Goal: Transaction & Acquisition: Purchase product/service

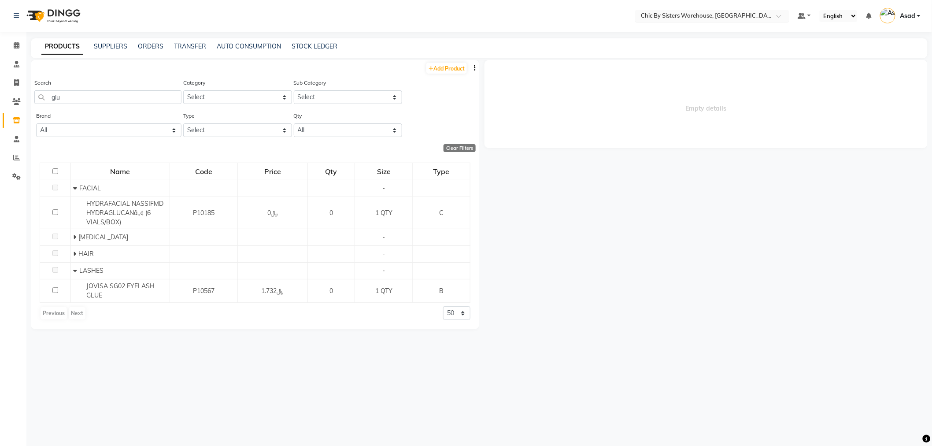
click at [666, 15] on input "text" at bounding box center [703, 16] width 128 height 9
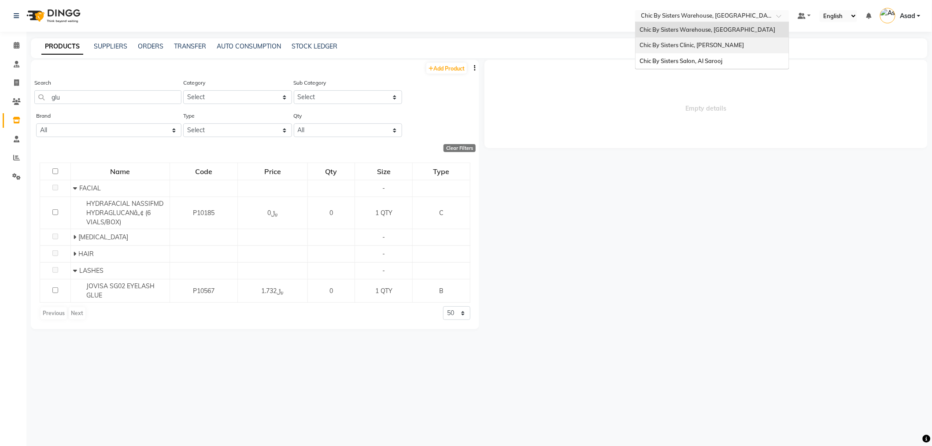
click at [671, 42] on span "Chic By Sisters Clinic, [PERSON_NAME]" at bounding box center [692, 44] width 104 height 7
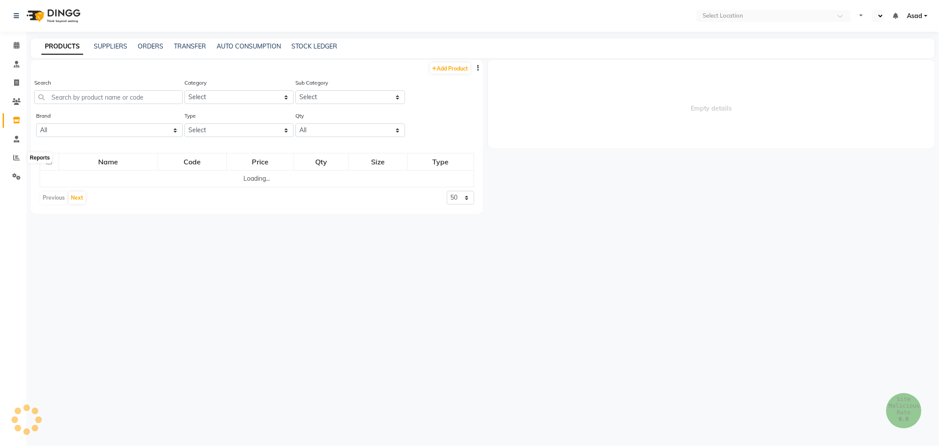
select select "en"
click at [16, 157] on icon at bounding box center [16, 157] width 7 height 7
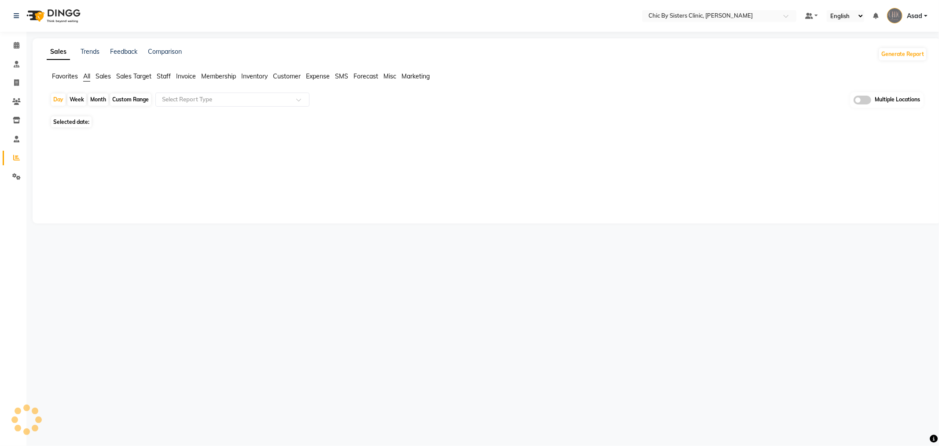
click at [68, 80] on span "Favorites" at bounding box center [65, 76] width 26 height 8
click at [241, 99] on input "text" at bounding box center [223, 99] width 127 height 9
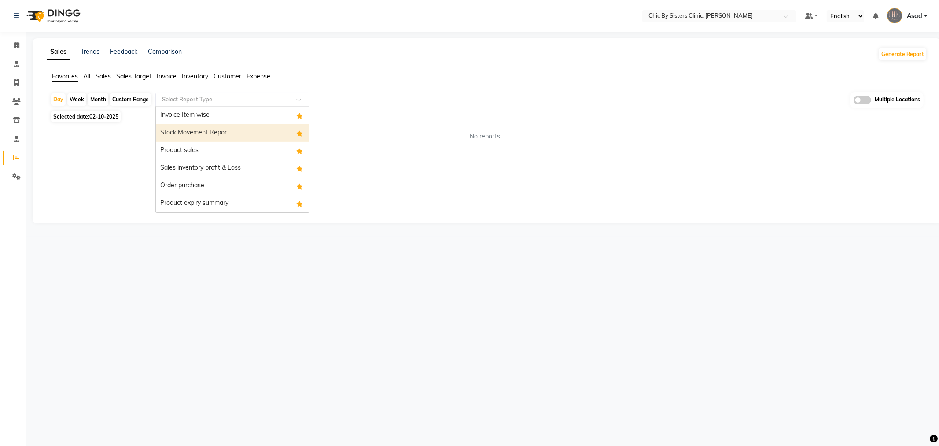
drag, startPoint x: 237, startPoint y: 138, endPoint x: 207, endPoint y: 135, distance: 29.7
click at [236, 138] on div "Stock Movement Report" at bounding box center [232, 133] width 153 height 18
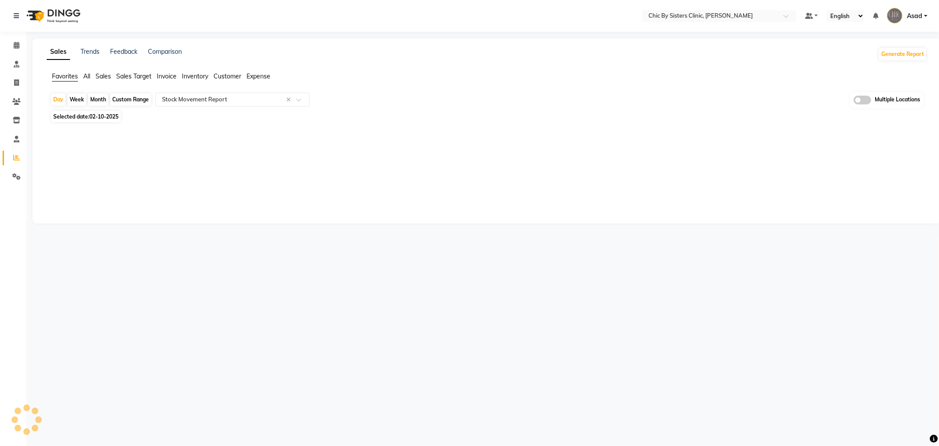
click at [95, 102] on div "Month" at bounding box center [98, 99] width 20 height 12
select select "10"
select select "2025"
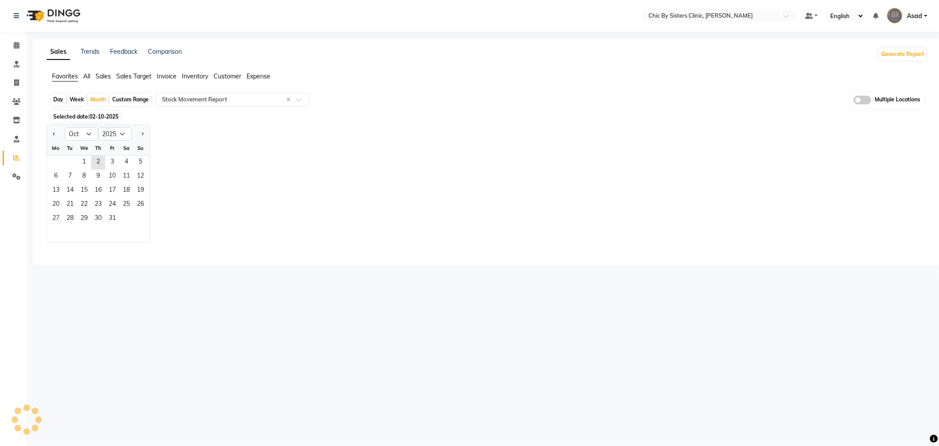
select select "full_report"
select select "csv"
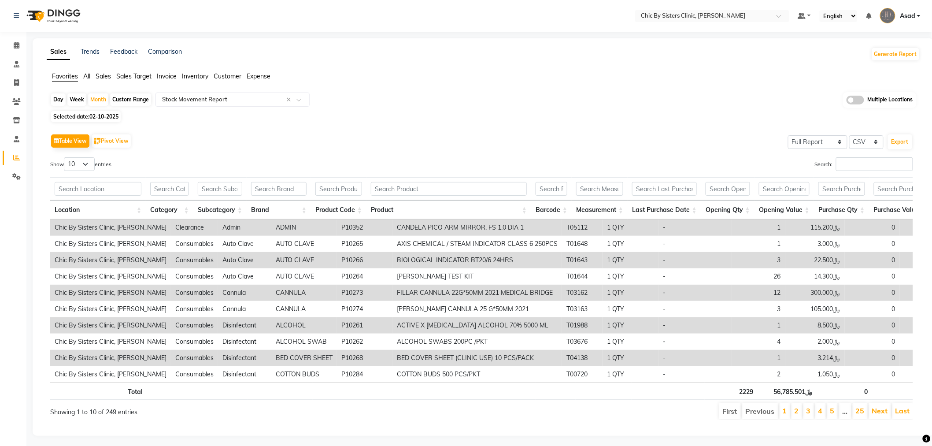
click at [91, 135] on div "Table View Pivot View" at bounding box center [91, 140] width 82 height 15
click at [96, 102] on div "Month" at bounding box center [98, 99] width 20 height 12
select select "10"
select select "2025"
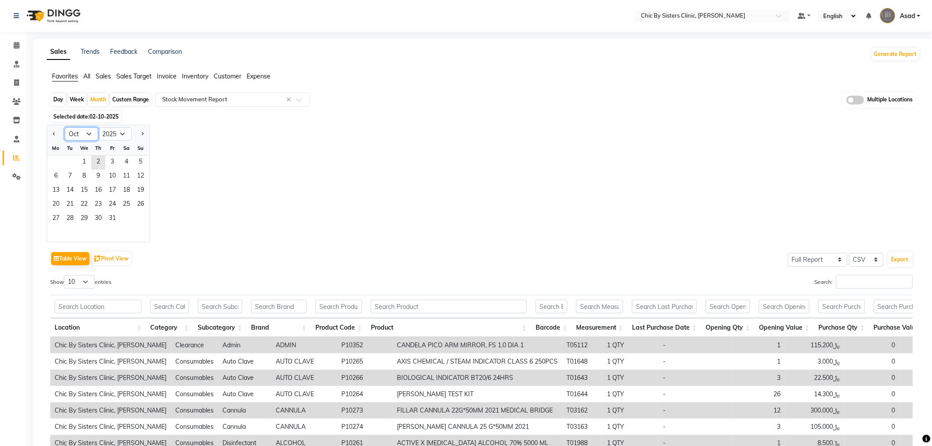
click at [89, 136] on select "Jan Feb Mar Apr May Jun Jul Aug Sep Oct Nov Dec" at bounding box center [81, 133] width 33 height 13
select select "9"
click at [65, 127] on select "Jan Feb Mar Apr May Jun Jul Aug Sep Oct Nov Dec" at bounding box center [81, 133] width 33 height 13
click at [58, 165] on span "1" at bounding box center [56, 162] width 14 height 14
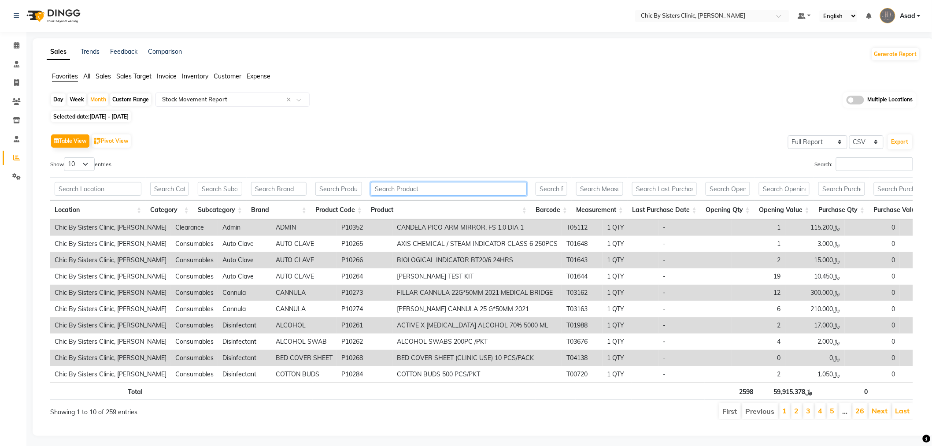
click at [420, 188] on input "text" at bounding box center [449, 189] width 156 height 14
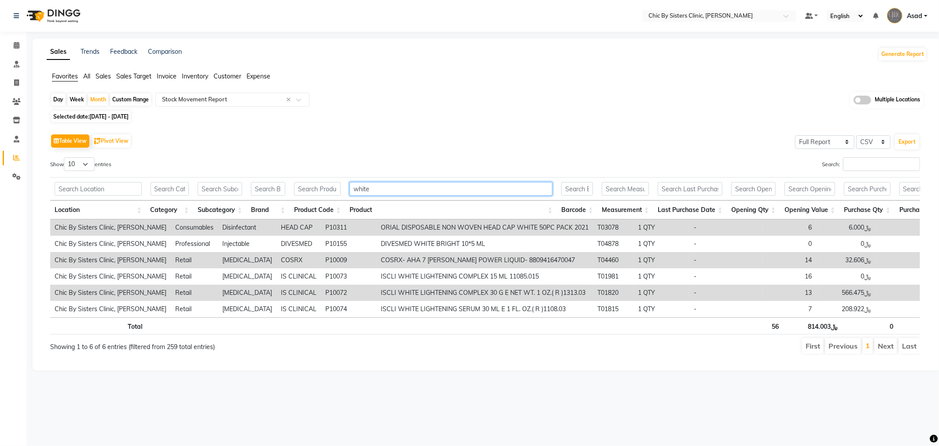
click at [423, 192] on input "white" at bounding box center [451, 189] width 203 height 14
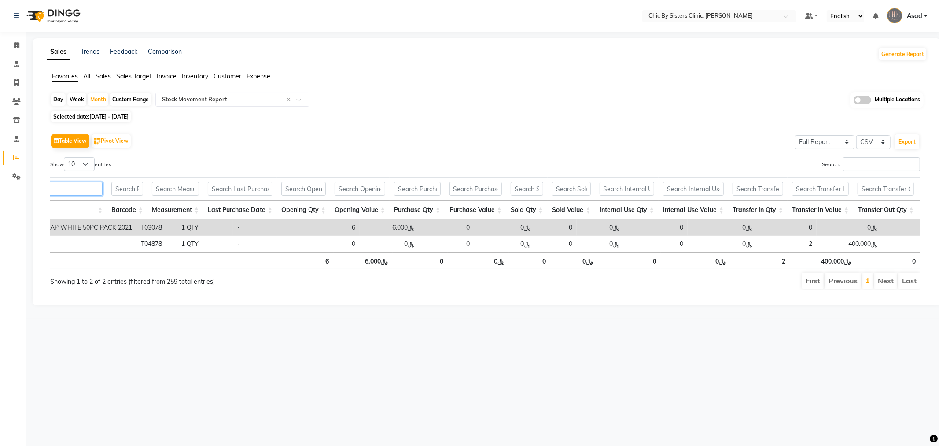
scroll to position [0, 449]
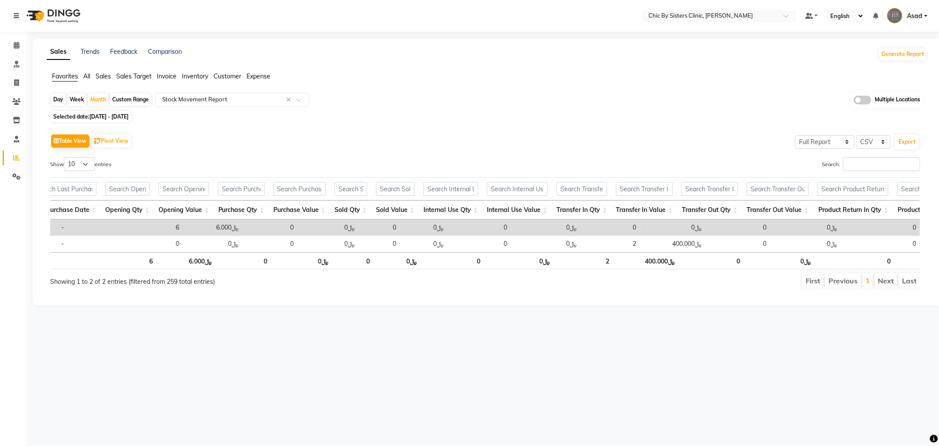
type input "white b"
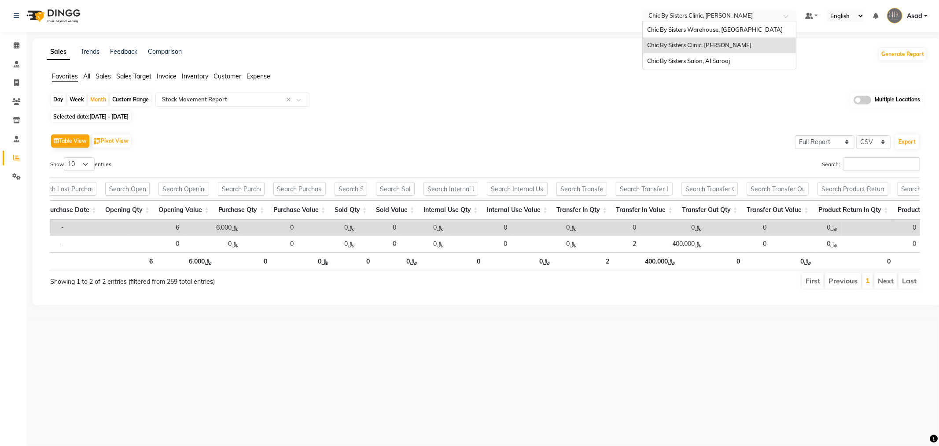
click at [703, 16] on input "text" at bounding box center [711, 16] width 128 height 9
click at [705, 29] on span "Chic By Sisters Warehouse, [GEOGRAPHIC_DATA]" at bounding box center [715, 29] width 136 height 7
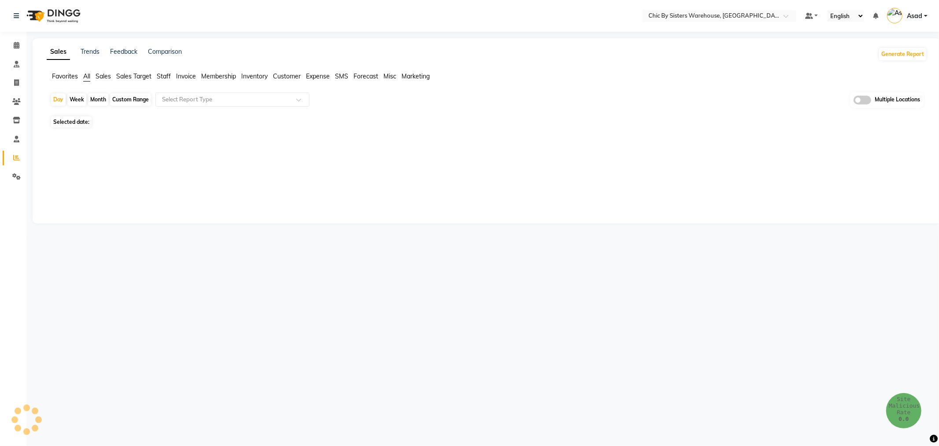
select select "en"
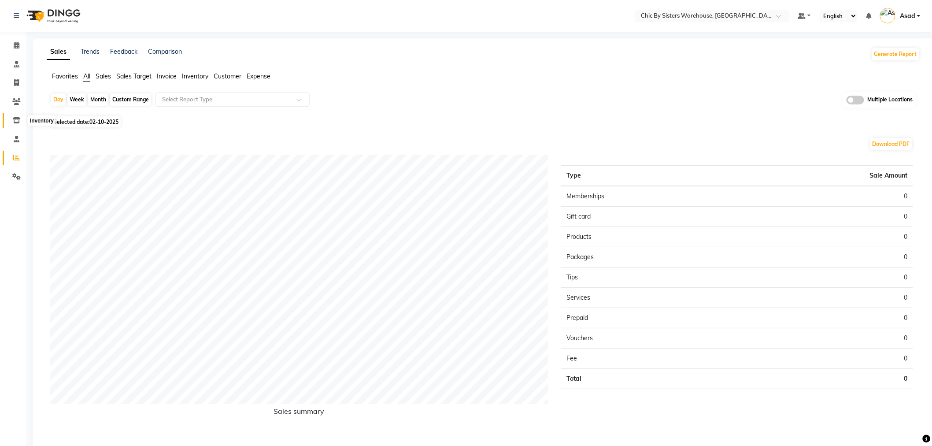
drag, startPoint x: 15, startPoint y: 121, endPoint x: 23, endPoint y: 117, distance: 8.9
click at [15, 121] on icon at bounding box center [16, 120] width 7 height 7
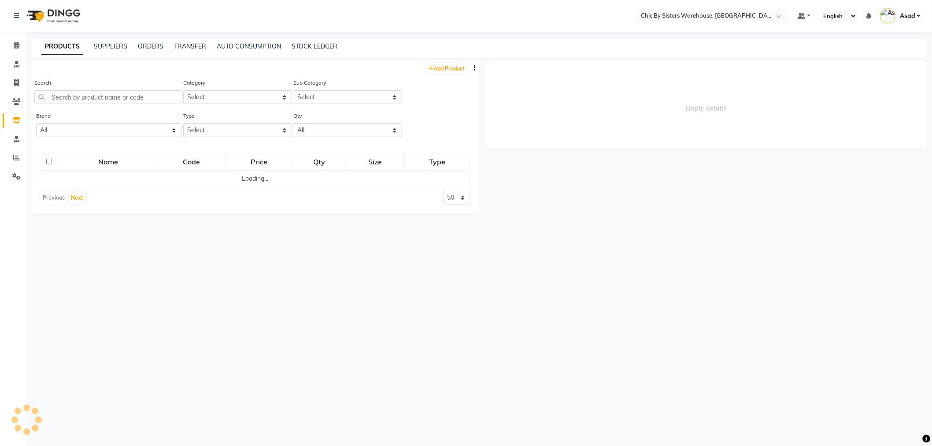
click at [190, 44] on link "TRANSFER" at bounding box center [190, 46] width 32 height 8
select select "sender"
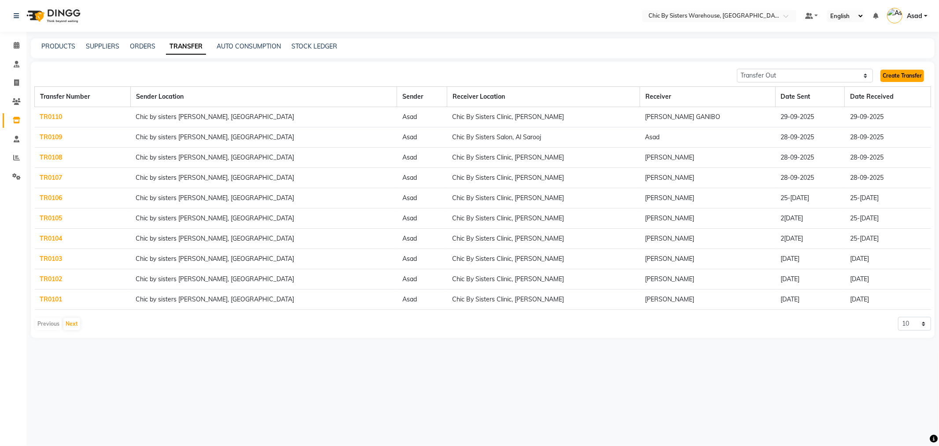
click at [899, 80] on link "Create Transfer" at bounding box center [903, 76] width 44 height 12
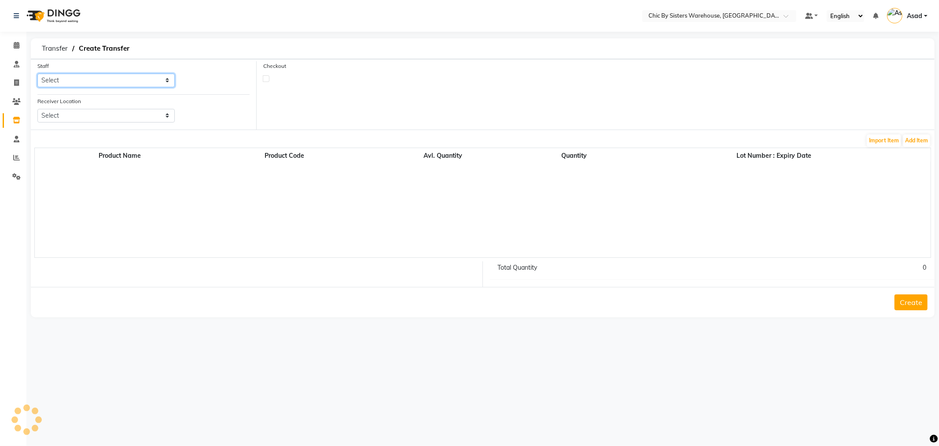
click at [104, 84] on select "Sele[PERSON_NAME] [PERSON_NAME]FOX FIFIT ADE KUTAR[PERSON_NAME]r[PERSON_NAME] […" at bounding box center [105, 81] width 137 height 14
select select "65360"
click at [37, 74] on select "Sele[PERSON_NAME] [PERSON_NAME]FOX FIFIT ADE KUTAR[PERSON_NAME]r[PERSON_NAME] […" at bounding box center [105, 81] width 137 height 14
click at [93, 124] on div "Receiver Location Select Chic By Sisters Clinic, Al Sarooj Chic By Sisters Salo…" at bounding box center [106, 112] width 151 height 33
click at [93, 112] on select "Select Chic By Sisters Clinic, [PERSON_NAME] Chic By Sisters Salon, [PERSON_NAM…" at bounding box center [105, 116] width 137 height 14
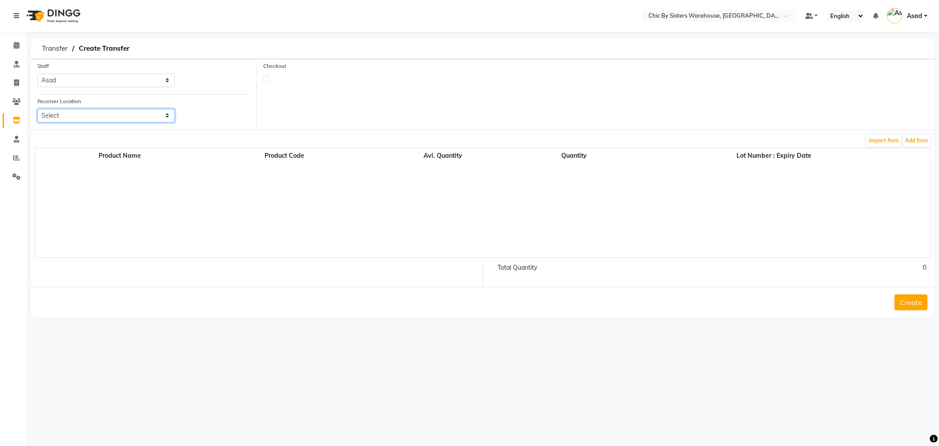
select select "2388"
click at [37, 109] on select "Select Chic By Sisters Clinic, [PERSON_NAME] Chic By Sisters Salon, [PERSON_NAM…" at bounding box center [105, 116] width 137 height 14
click at [927, 137] on button "Add Item" at bounding box center [916, 140] width 27 height 12
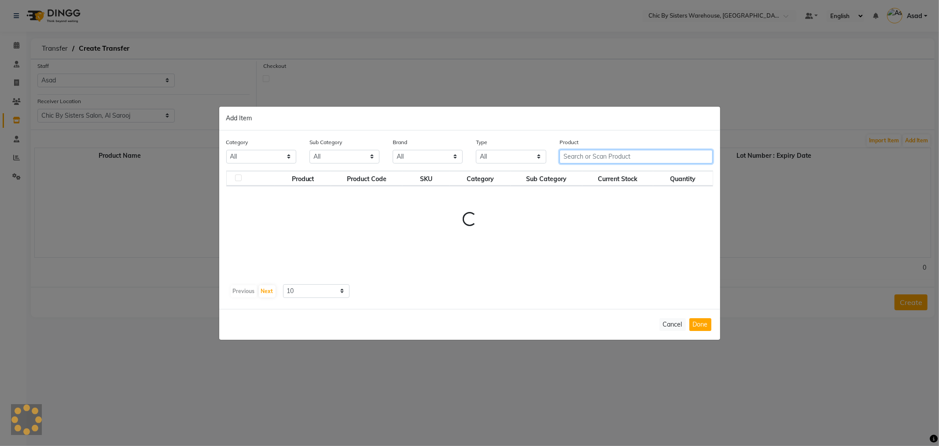
click at [588, 159] on input "text" at bounding box center [637, 157] width 154 height 14
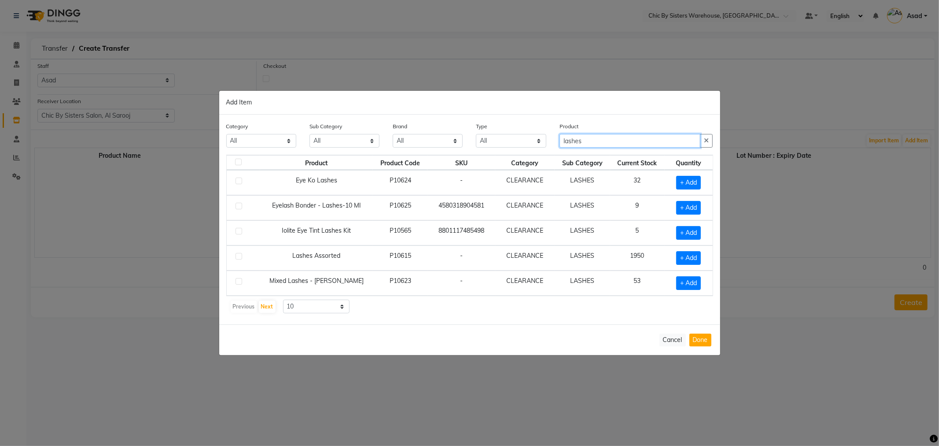
type input "lashes"
click at [240, 254] on label at bounding box center [239, 256] width 7 height 7
click at [240, 254] on input "checkbox" at bounding box center [239, 257] width 6 height 6
checkbox input "true"
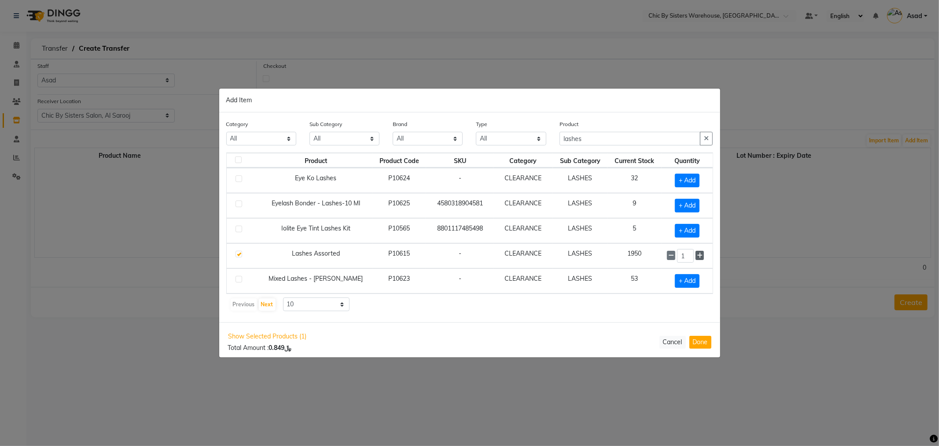
click at [701, 256] on icon at bounding box center [700, 255] width 6 height 6
type input "2"
click at [705, 343] on button "Done" at bounding box center [701, 342] width 22 height 13
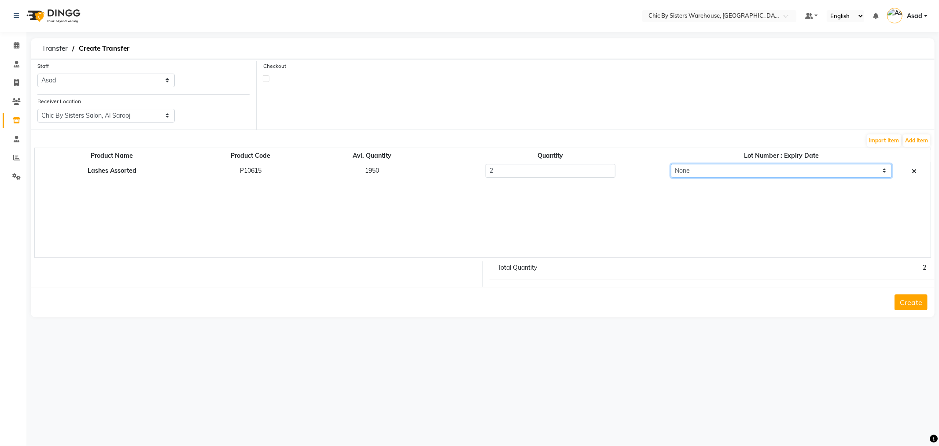
click at [796, 169] on select "None" at bounding box center [781, 171] width 221 height 14
click at [800, 170] on select "None" at bounding box center [781, 171] width 221 height 14
click at [911, 140] on button "Add Item" at bounding box center [916, 140] width 27 height 12
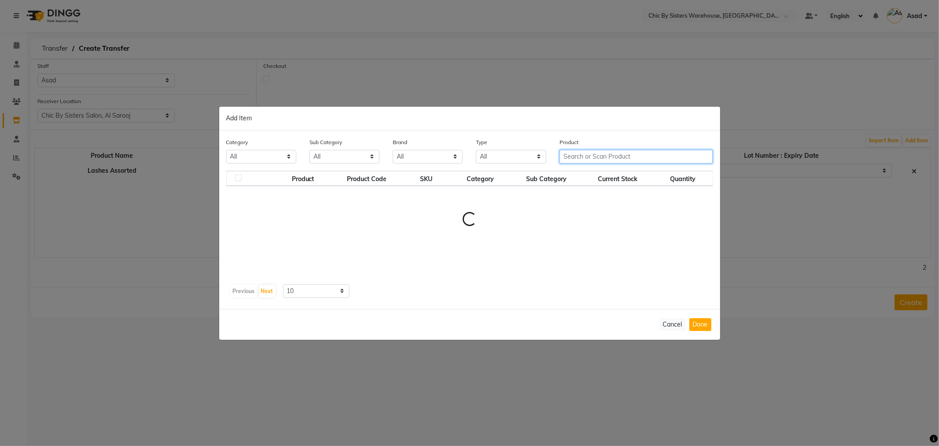
click at [584, 155] on input "text" at bounding box center [637, 157] width 154 height 14
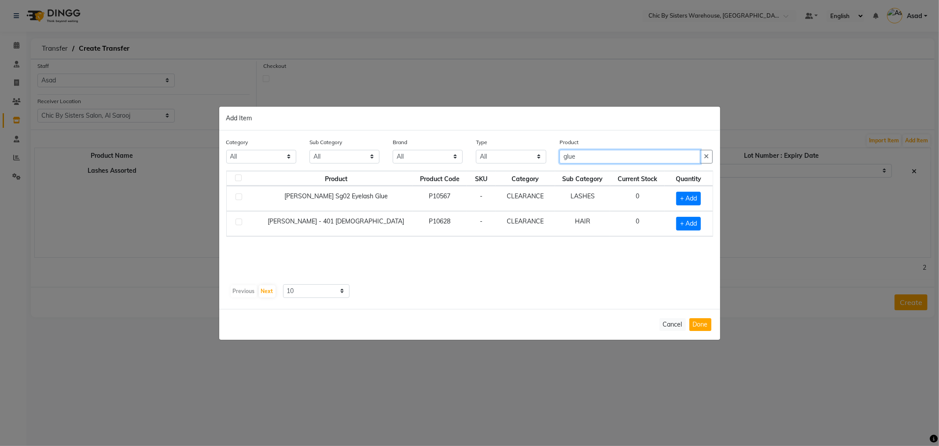
type input "glue"
click at [238, 195] on label at bounding box center [239, 196] width 7 height 7
click at [238, 195] on input "checkbox" at bounding box center [239, 197] width 6 height 6
checkbox input "true"
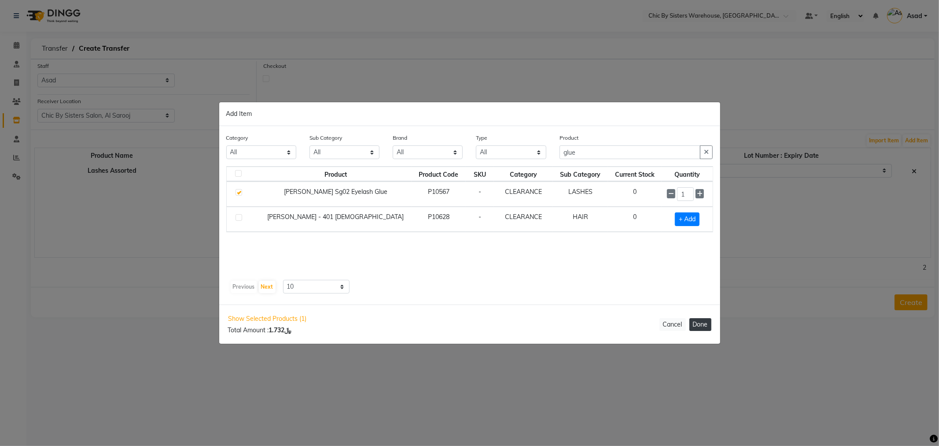
click at [705, 326] on button "Done" at bounding box center [701, 324] width 22 height 13
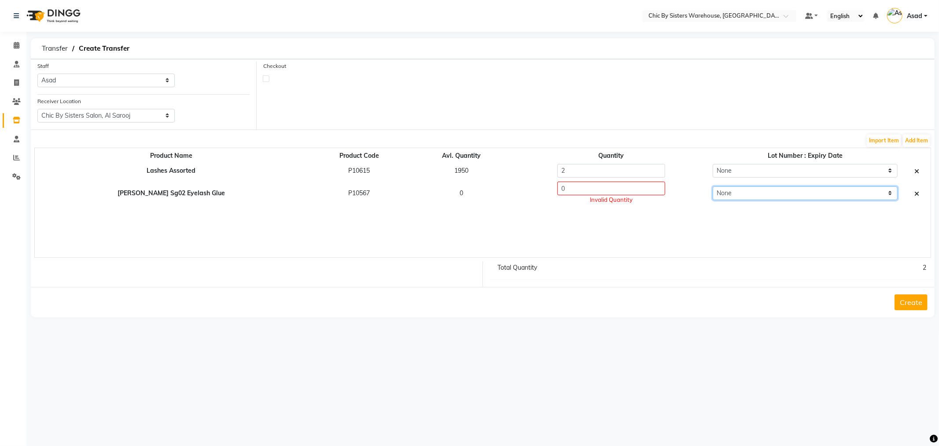
click at [742, 195] on select "None" at bounding box center [805, 193] width 185 height 14
drag, startPoint x: 579, startPoint y: 191, endPoint x: 518, endPoint y: 195, distance: 60.9
click at [557, 195] on input "0" at bounding box center [611, 188] width 108 height 14
click at [916, 192] on icon at bounding box center [917, 194] width 5 height 6
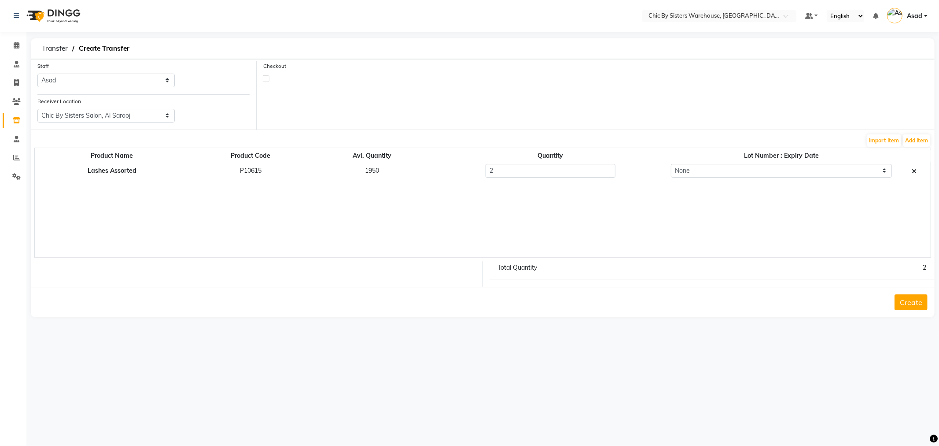
click at [916, 302] on button "Create" at bounding box center [911, 302] width 33 height 16
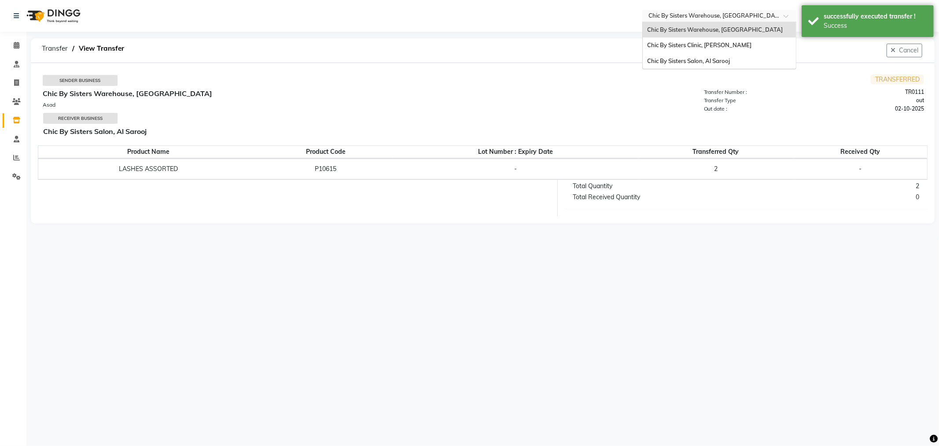
click at [681, 20] on input "text" at bounding box center [711, 16] width 128 height 9
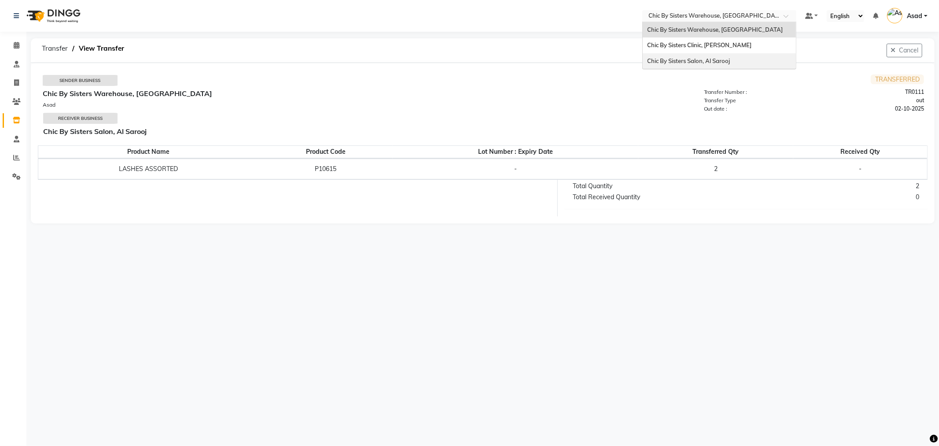
click at [684, 63] on span "Chic By Sisters Salon, Al Sarooj" at bounding box center [688, 60] width 83 height 7
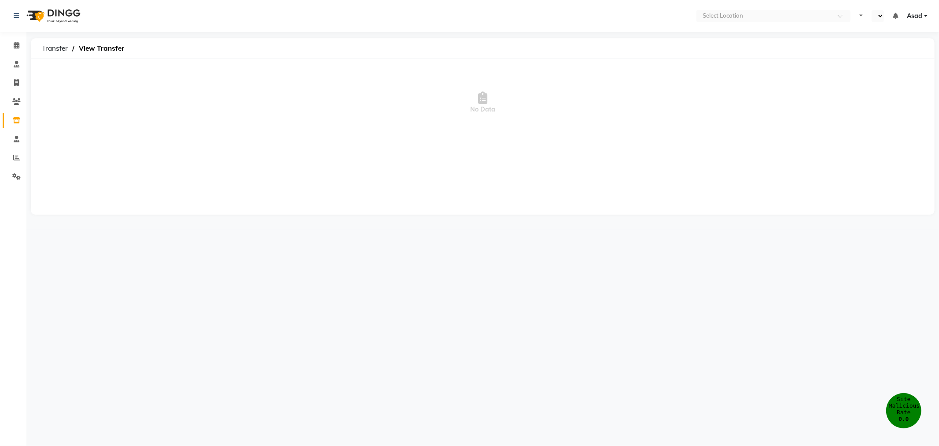
select select "en"
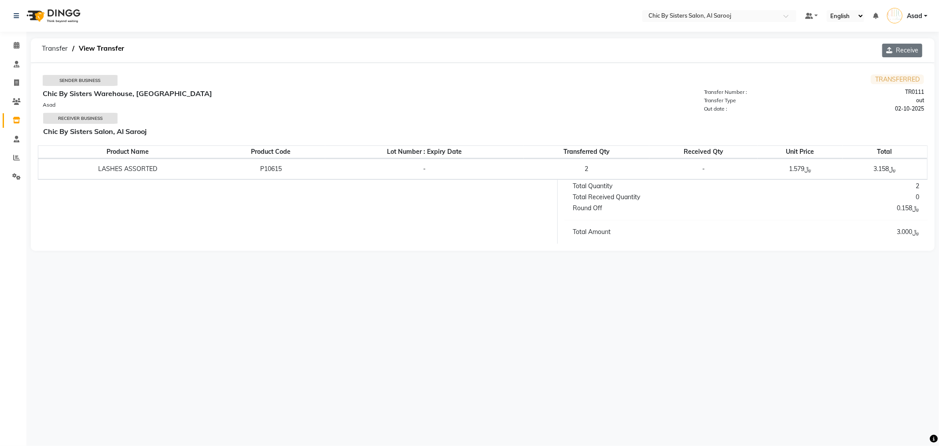
click at [910, 51] on button "Receive" at bounding box center [902, 51] width 40 height 14
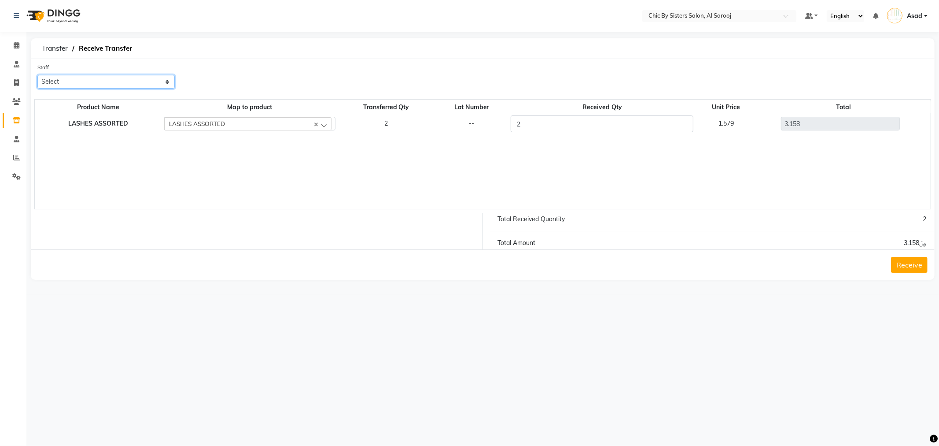
click at [116, 84] on select "Select Admin Asad CHRISTINE RANDALL(CECE) DIVINA GIAGONIA CRUZ Imogen IVY MANGU…" at bounding box center [105, 82] width 137 height 14
select select "78753"
click at [37, 75] on select "Select Admin Asad CHRISTINE RANDALL(CECE) DIVINA GIAGONIA CRUZ Imogen IVY MANGU…" at bounding box center [105, 82] width 137 height 14
click at [919, 266] on button "Receive" at bounding box center [909, 265] width 37 height 16
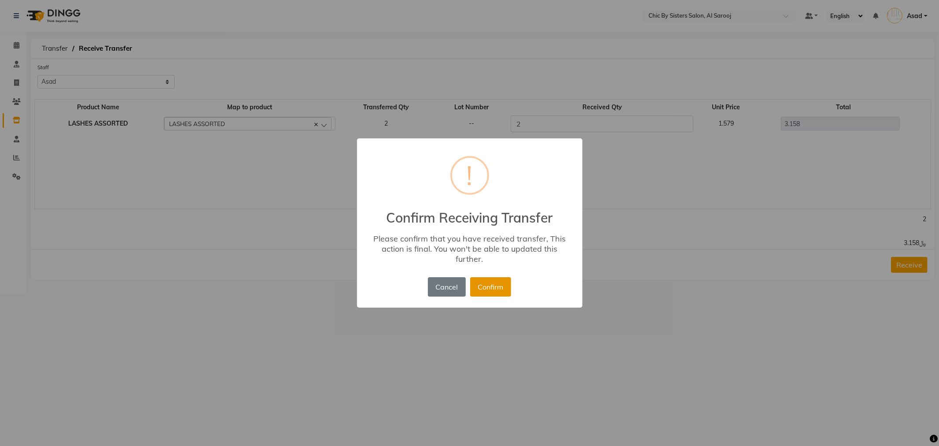
click at [495, 288] on button "Confirm" at bounding box center [490, 286] width 41 height 19
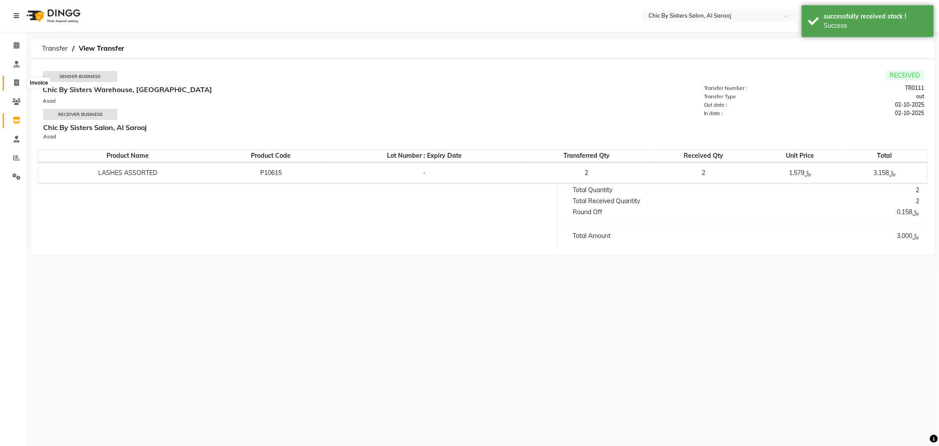
click at [17, 83] on icon at bounding box center [16, 82] width 5 height 7
select select "service"
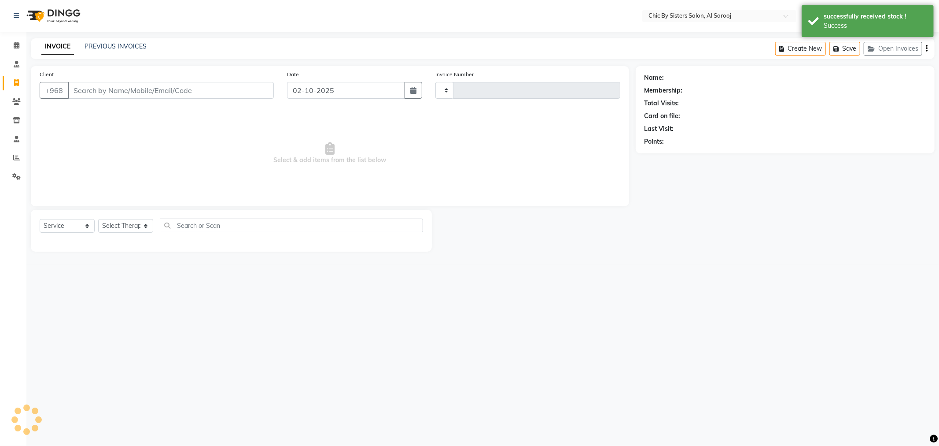
type input "0019"
select select "5565"
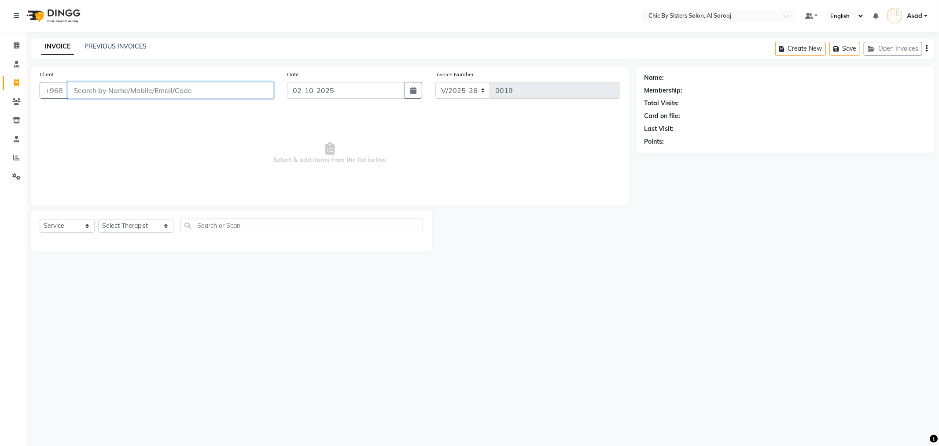
click at [155, 95] on input "Client" at bounding box center [171, 90] width 206 height 17
paste input "9728 2878"
click at [92, 90] on input "9728 2878" at bounding box center [148, 90] width 161 height 17
type input "97282878"
click at [72, 89] on input "97282878" at bounding box center [171, 90] width 206 height 17
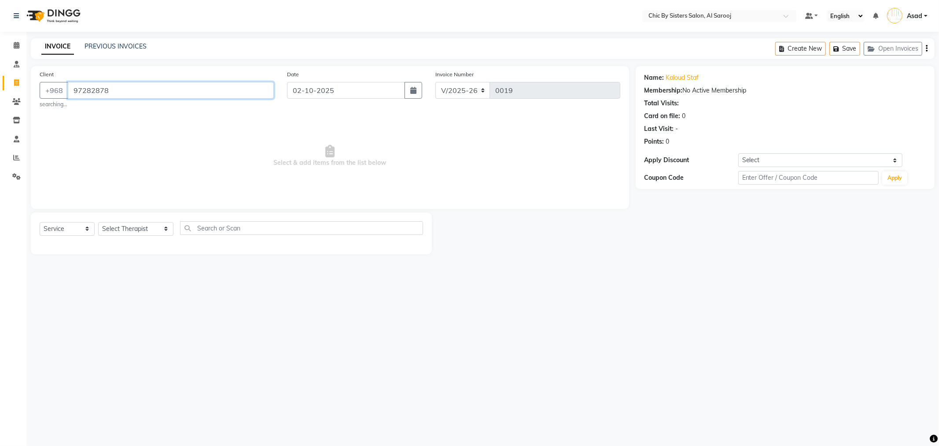
click at [130, 93] on input "97282878" at bounding box center [171, 90] width 206 height 17
click at [119, 45] on link "PREVIOUS INVOICES" at bounding box center [116, 46] width 62 height 8
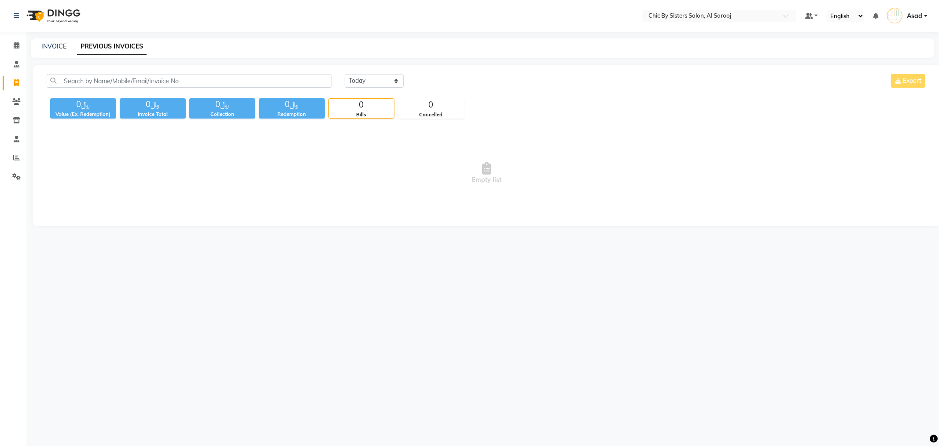
click at [58, 52] on div "INVOICE PREVIOUS INVOICES" at bounding box center [483, 48] width 904 height 20
click at [52, 44] on link "INVOICE" at bounding box center [53, 46] width 25 height 8
select select "service"
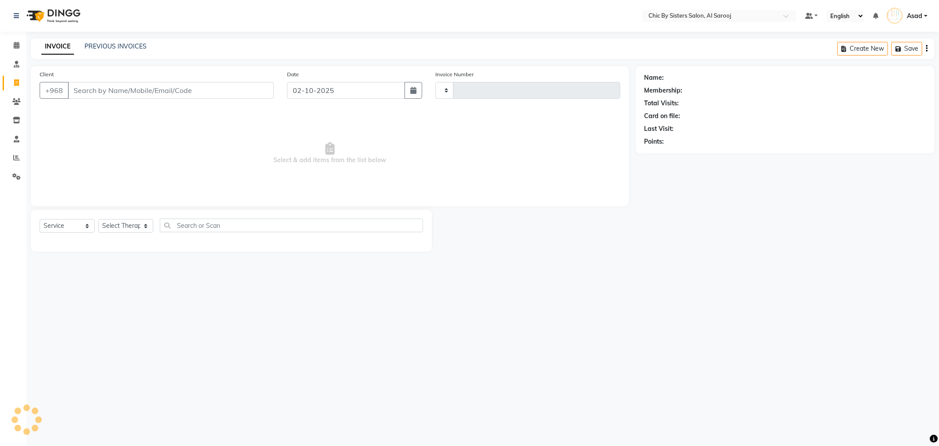
type input "0019"
select select "5565"
click at [91, 45] on link "PREVIOUS INVOICES" at bounding box center [116, 46] width 62 height 8
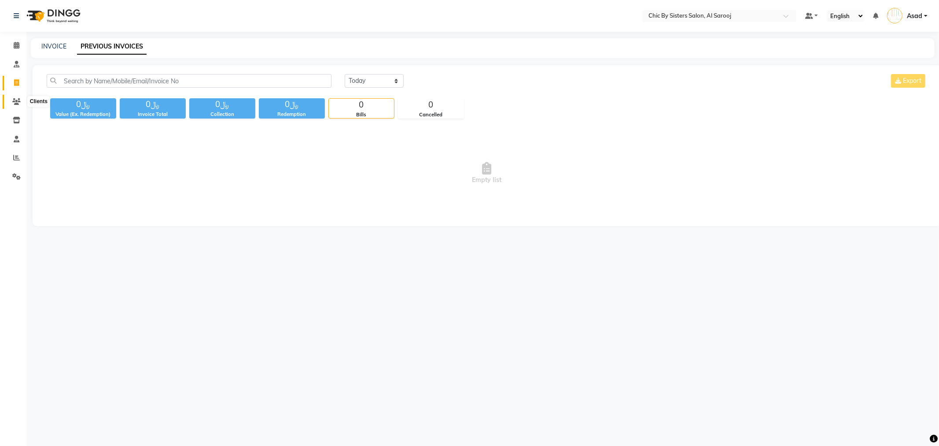
click at [16, 103] on icon at bounding box center [16, 101] width 8 height 7
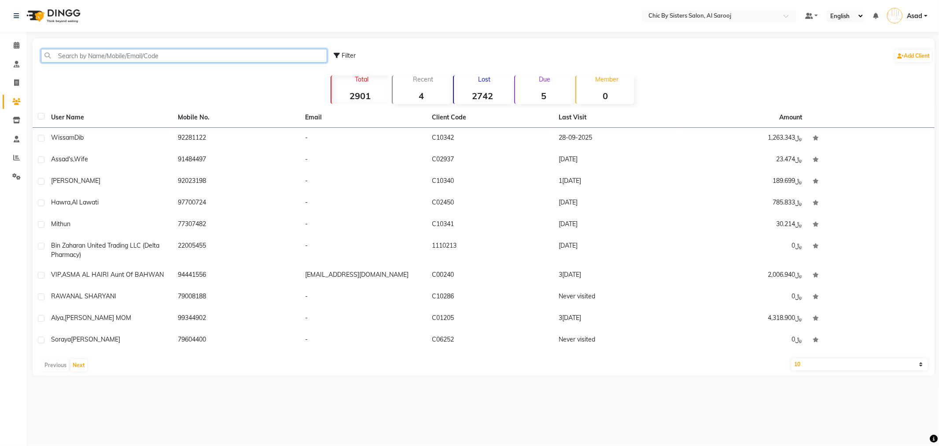
click at [100, 55] on input "text" at bounding box center [184, 56] width 286 height 14
paste input "9728 2878"
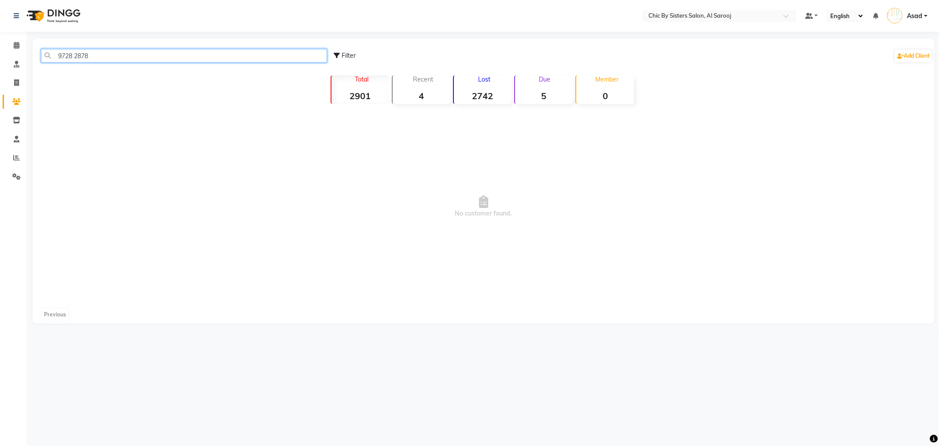
click at [77, 50] on input "9728 2878" at bounding box center [184, 56] width 286 height 14
click at [76, 55] on input "9728 2878" at bounding box center [184, 56] width 286 height 14
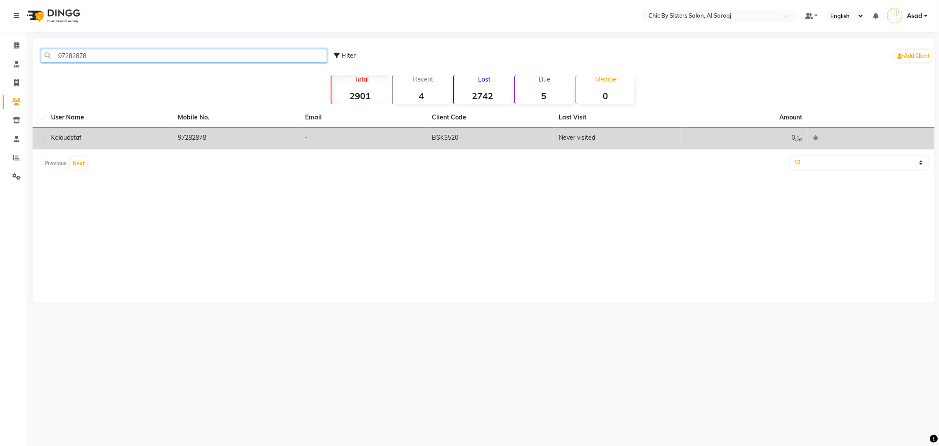
type input "97282878"
click at [78, 137] on span "staf" at bounding box center [75, 137] width 11 height 8
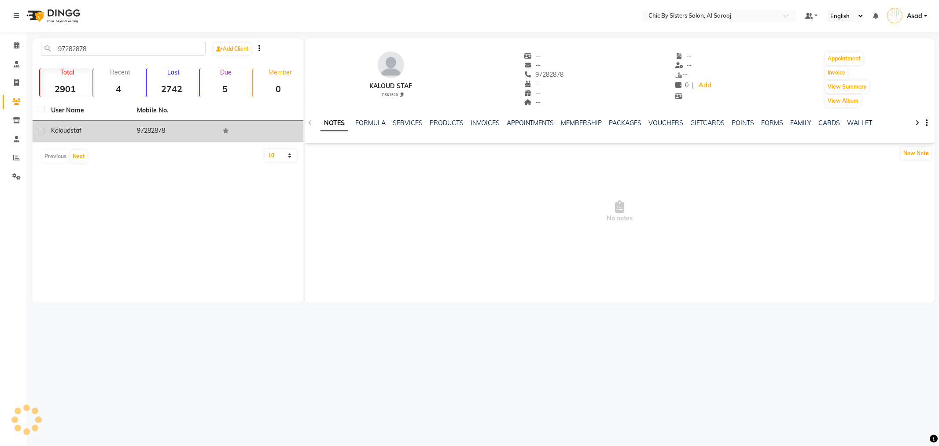
click at [44, 131] on label at bounding box center [41, 131] width 7 height 7
click at [44, 131] on input "checkbox" at bounding box center [41, 132] width 6 height 6
checkbox input "true"
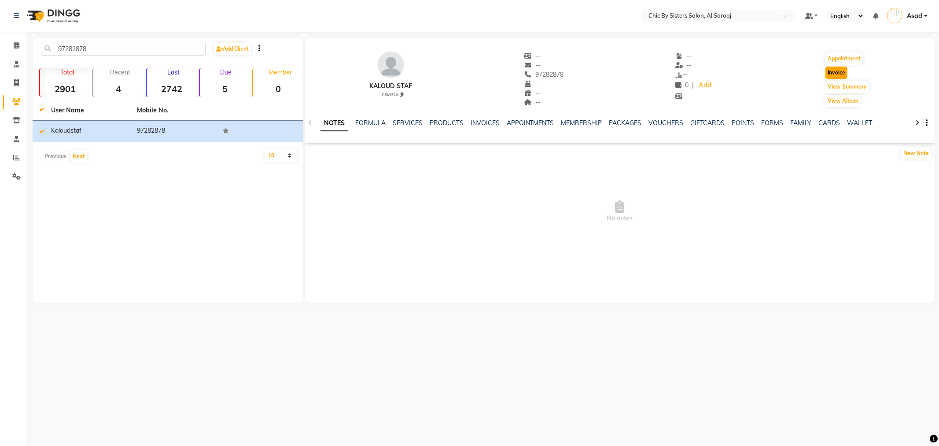
click at [838, 73] on button "Invoice" at bounding box center [837, 72] width 22 height 12
select select "service"
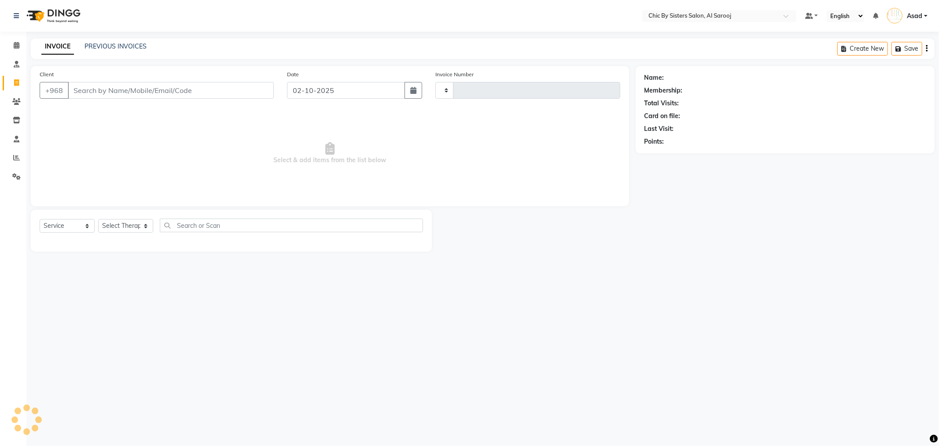
type input "0019"
select select "5565"
click at [80, 227] on select "Select Service Product Membership Package Voucher Prepaid Gift Card" at bounding box center [67, 226] width 55 height 14
type input "97282878"
select select "product"
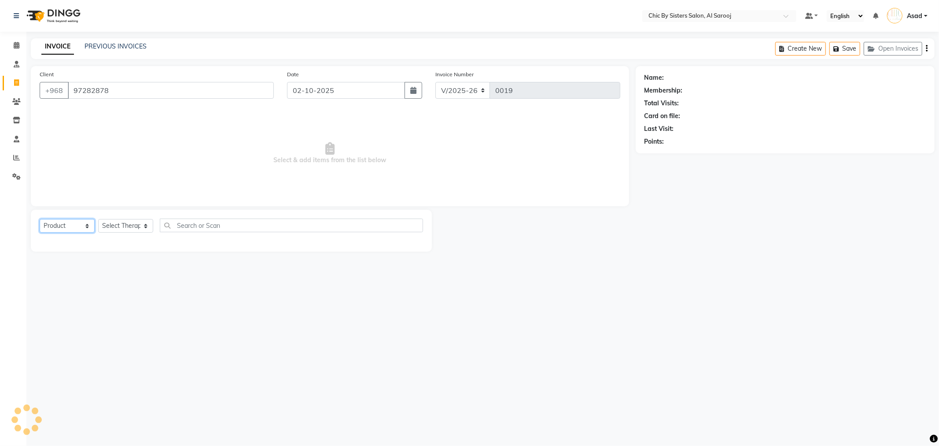
click at [40, 219] on select "Select Service Product Membership Package Voucher Prepaid Gift Card" at bounding box center [67, 226] width 55 height 14
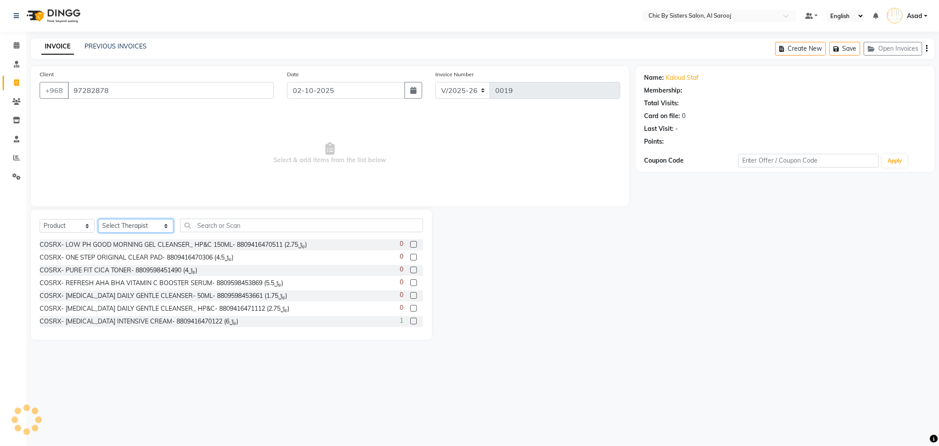
click at [136, 223] on select "Select Therapist Admin Asad CHRISTINE RANDALL(CECE) DIVINA GIAGONIA CRUZ Imogen…" at bounding box center [135, 226] width 75 height 14
select select "78753"
click at [98, 219] on select "Select Therapist Admin Asad CHRISTINE RANDALL(CECE) DIVINA GIAGONIA CRUZ Imogen…" at bounding box center [135, 226] width 75 height 14
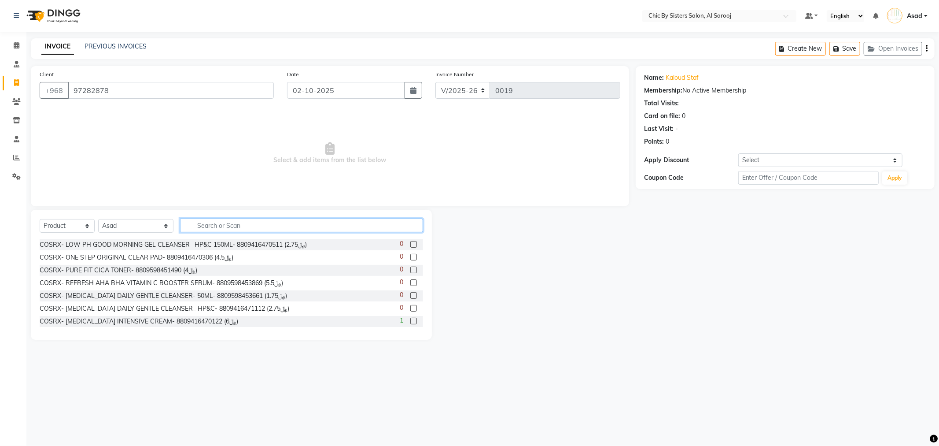
click at [240, 222] on input "text" at bounding box center [301, 225] width 243 height 14
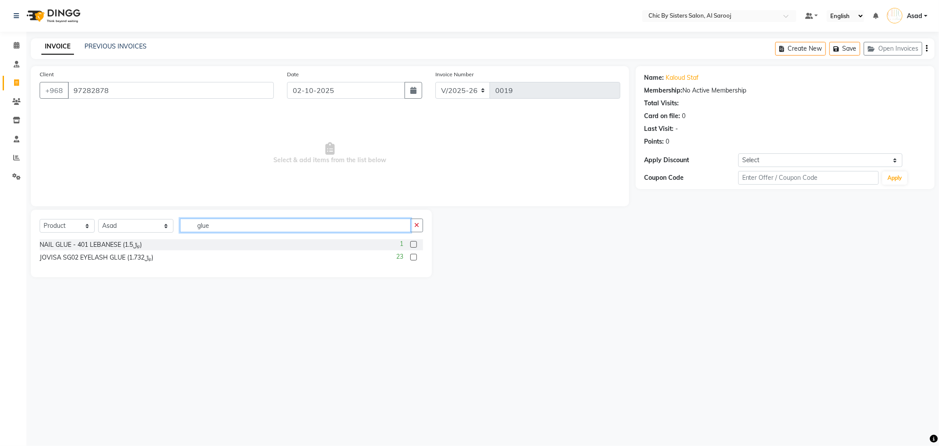
type input "glue"
click at [412, 257] on label at bounding box center [413, 257] width 7 height 7
click at [412, 257] on input "checkbox" at bounding box center [413, 257] width 6 height 6
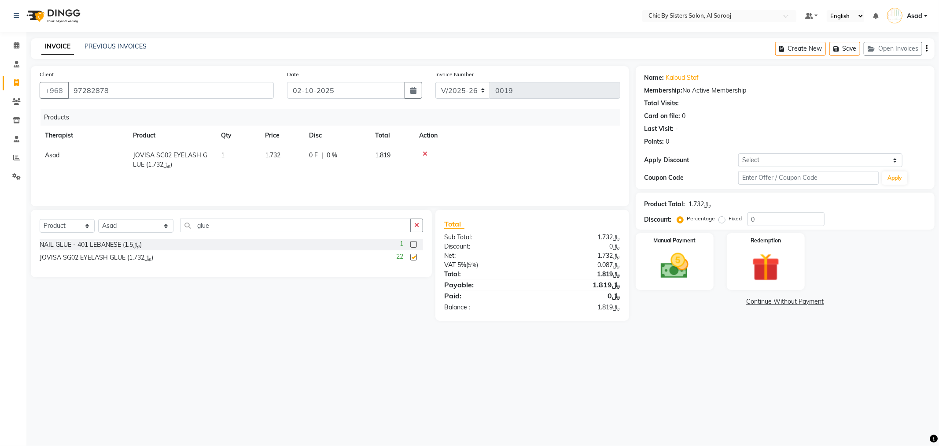
checkbox input "false"
drag, startPoint x: 215, startPoint y: 228, endPoint x: 168, endPoint y: 228, distance: 47.1
click at [168, 228] on div "Select Service Product Membership Package Voucher Prepaid Gift Card Select Ther…" at bounding box center [232, 228] width 384 height 21
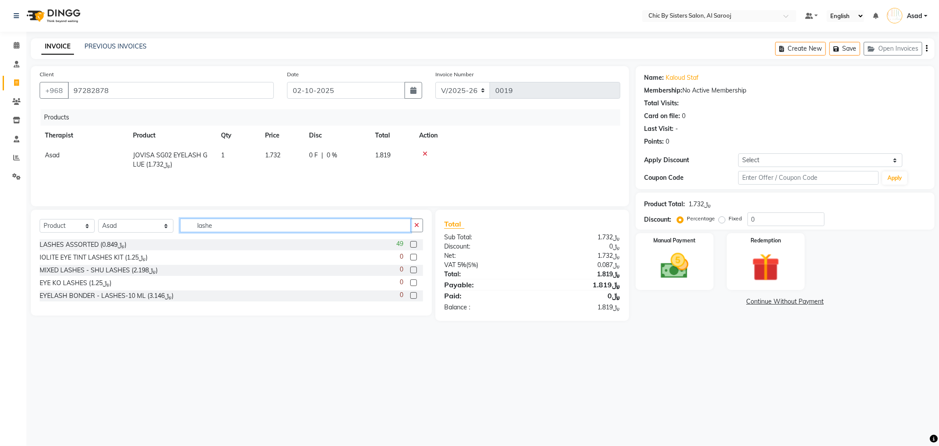
type input "lashe"
click at [413, 244] on label at bounding box center [413, 244] width 7 height 7
click at [413, 244] on input "checkbox" at bounding box center [413, 245] width 6 height 6
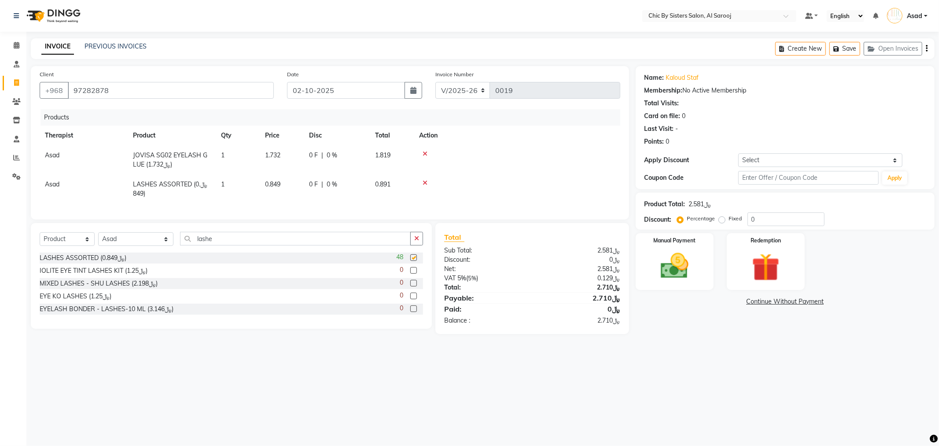
checkbox input "false"
click at [227, 185] on td "1" at bounding box center [238, 188] width 44 height 29
select select "78753"
drag, startPoint x: 225, startPoint y: 186, endPoint x: 218, endPoint y: 188, distance: 7.8
click at [218, 188] on td "1" at bounding box center [238, 186] width 44 height 25
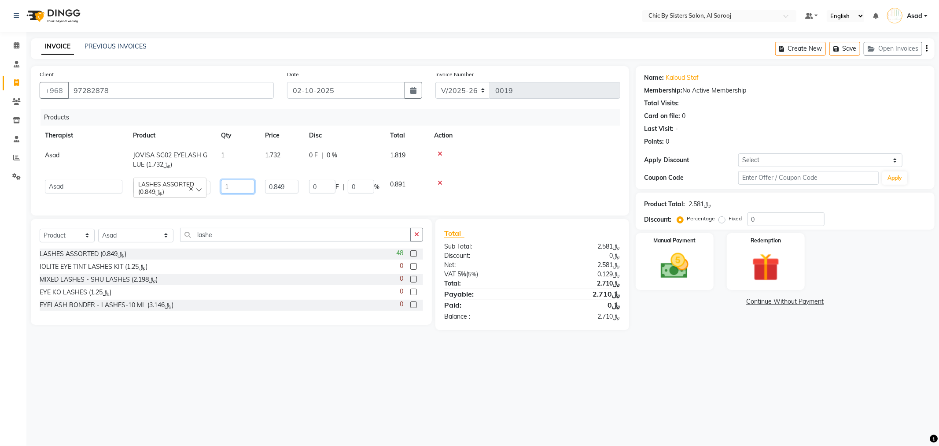
type input "2"
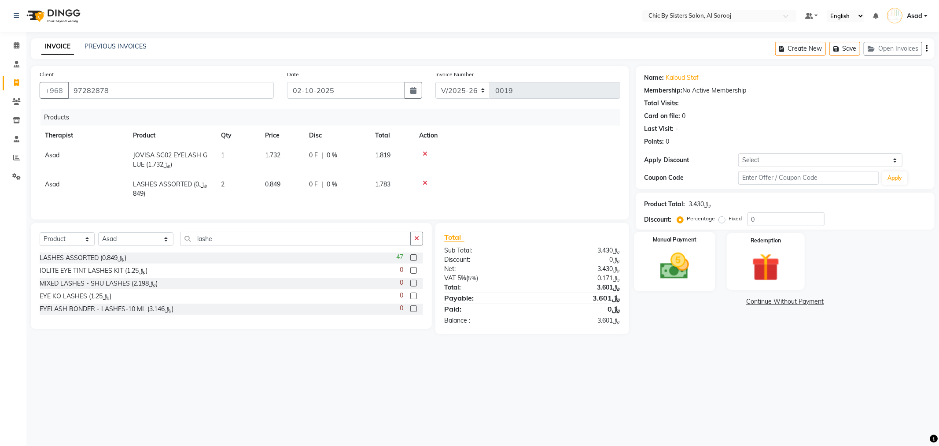
click at [691, 267] on img at bounding box center [674, 265] width 47 height 33
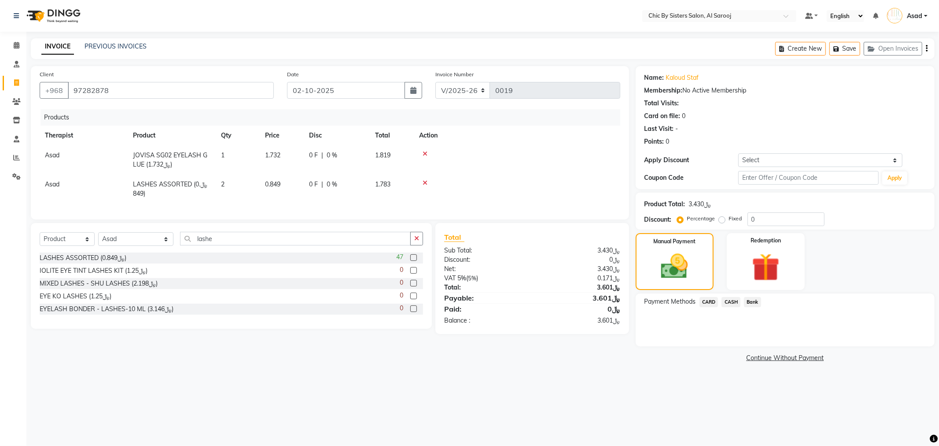
click at [714, 303] on span "CARD" at bounding box center [709, 302] width 19 height 10
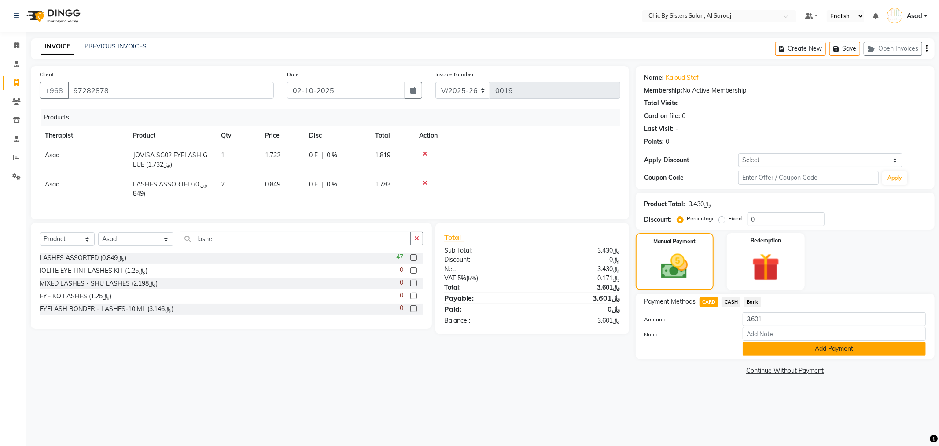
click at [826, 349] on button "Add Payment" at bounding box center [834, 349] width 183 height 14
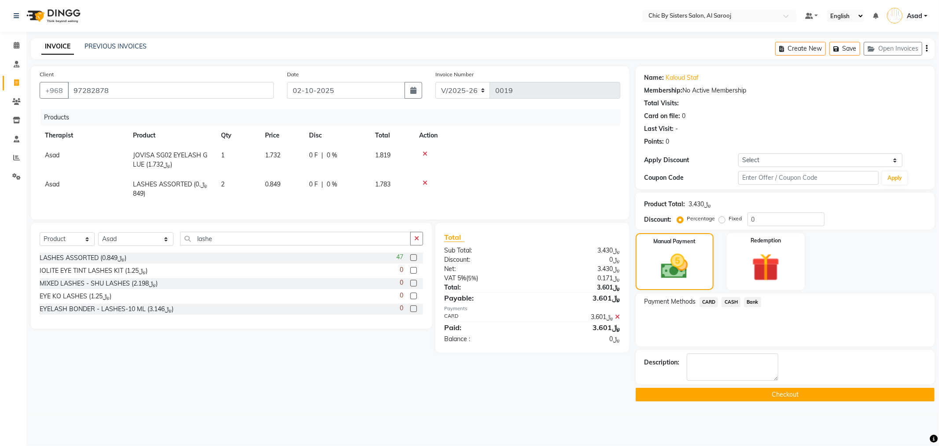
click at [799, 393] on button "Checkout" at bounding box center [785, 394] width 299 height 14
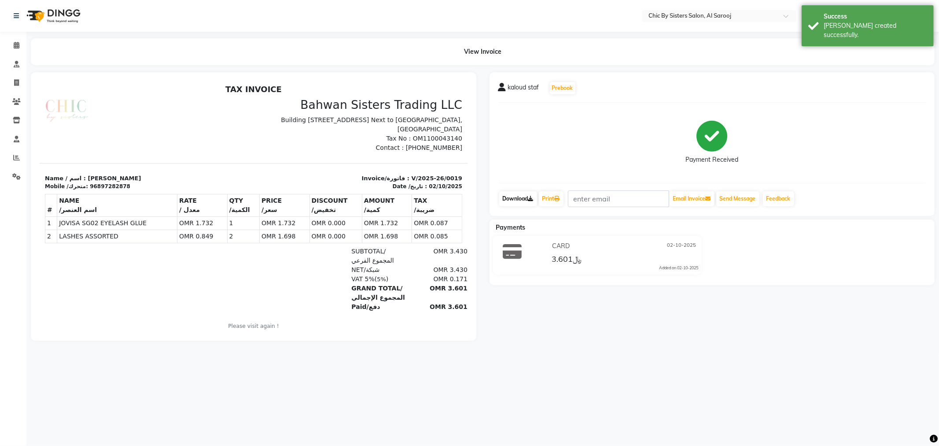
click at [511, 199] on link "Download" at bounding box center [518, 198] width 38 height 15
